Goal: Task Accomplishment & Management: Manage account settings

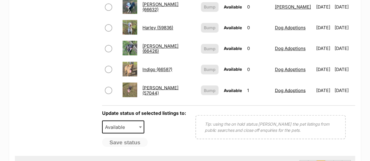
scroll to position [478, 0]
click at [108, 87] on input "checkbox" at bounding box center [108, 90] width 7 height 7
checkbox input "true"
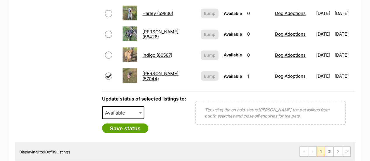
scroll to position [510, 0]
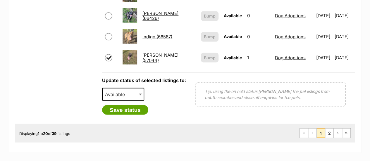
click at [133, 94] on span "Available" at bounding box center [123, 94] width 42 height 13
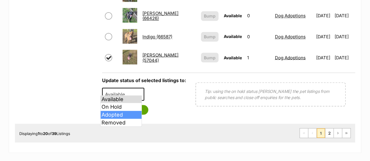
drag, startPoint x: 123, startPoint y: 123, endPoint x: 128, endPoint y: 113, distance: 11.0
select select "rehomed"
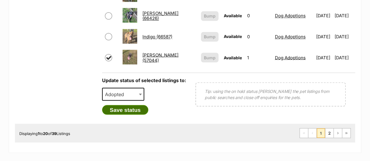
click at [126, 105] on button "Save status" at bounding box center [125, 110] width 46 height 10
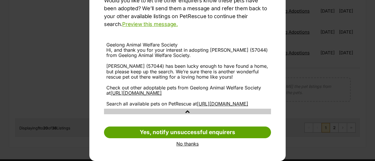
scroll to position [100, 0]
click at [186, 147] on link "No thanks" at bounding box center [187, 143] width 167 height 5
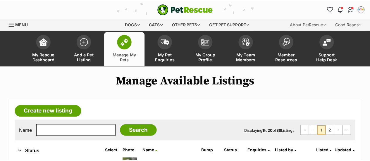
scroll to position [510, 0]
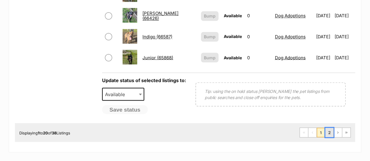
click at [328, 128] on link "2" at bounding box center [330, 132] width 8 height 9
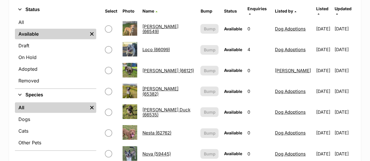
click at [169, 111] on td "[PERSON_NAME] Duck (66535)" at bounding box center [169, 112] width 58 height 20
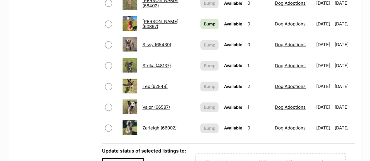
scroll to position [398, 0]
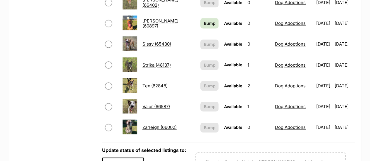
click at [112, 61] on span at bounding box center [111, 64] width 12 height 7
click at [107, 61] on input "checkbox" at bounding box center [108, 64] width 7 height 7
checkbox input "true"
click at [111, 41] on span at bounding box center [111, 44] width 12 height 7
click at [109, 41] on input "checkbox" at bounding box center [108, 44] width 7 height 7
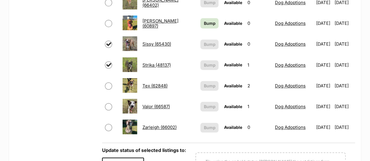
checkbox input "true"
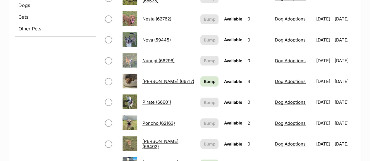
scroll to position [249, 0]
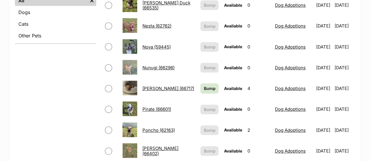
click at [107, 85] on input "checkbox" at bounding box center [108, 88] width 7 height 7
checkbox input "true"
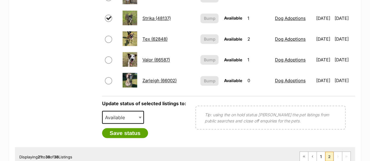
scroll to position [448, 0]
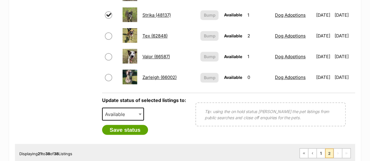
click at [126, 113] on span "Available" at bounding box center [117, 114] width 28 height 8
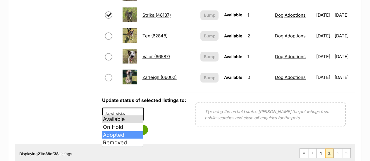
select select "rehomed"
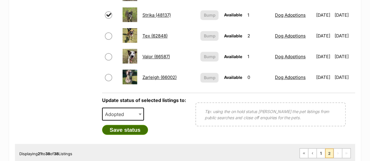
click at [137, 126] on button "Save status" at bounding box center [125, 130] width 46 height 10
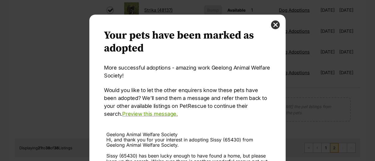
scroll to position [100, 0]
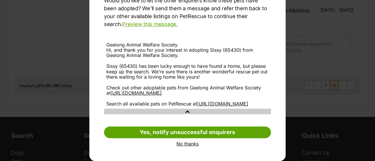
click at [181, 145] on link "No thanks" at bounding box center [187, 143] width 167 height 5
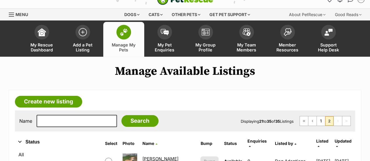
scroll to position [5, 0]
